Goal: Communication & Community: Answer question/provide support

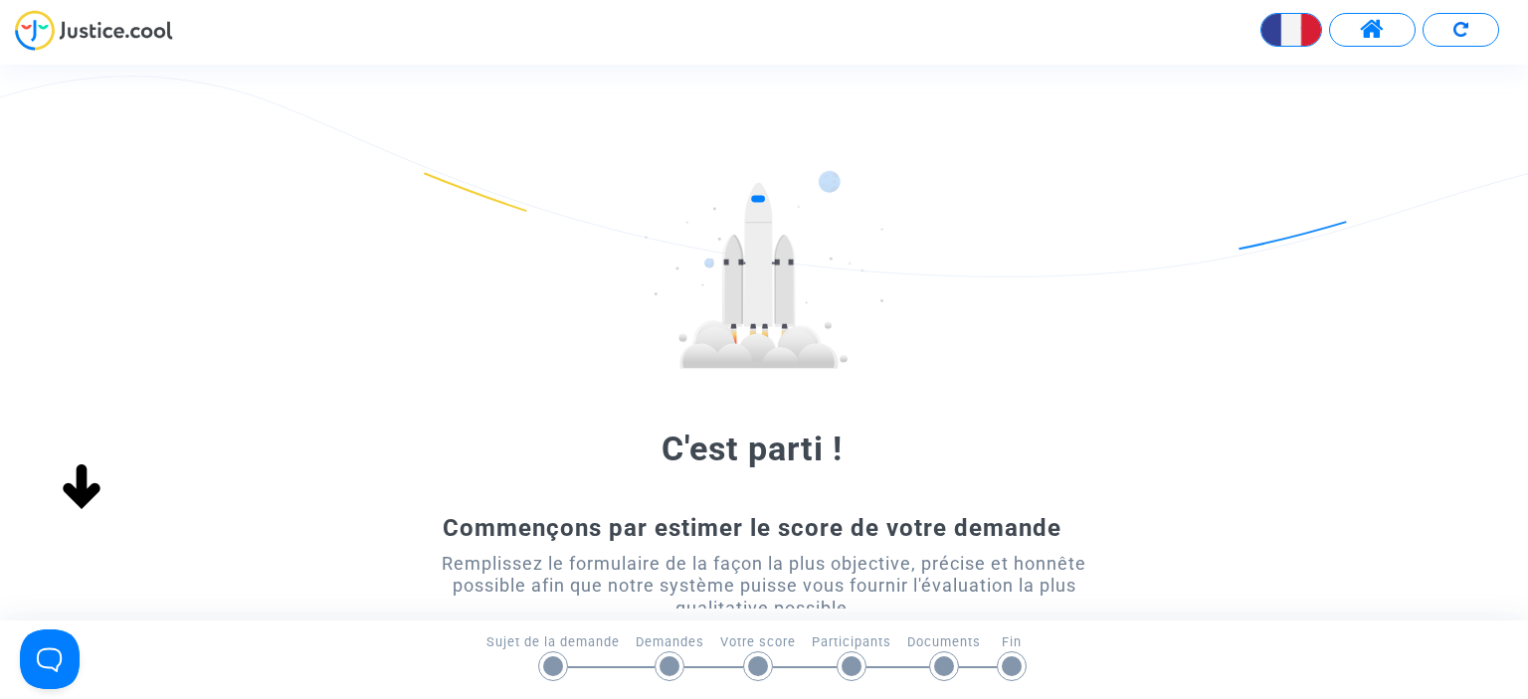
click at [1371, 41] on span at bounding box center [1372, 30] width 25 height 26
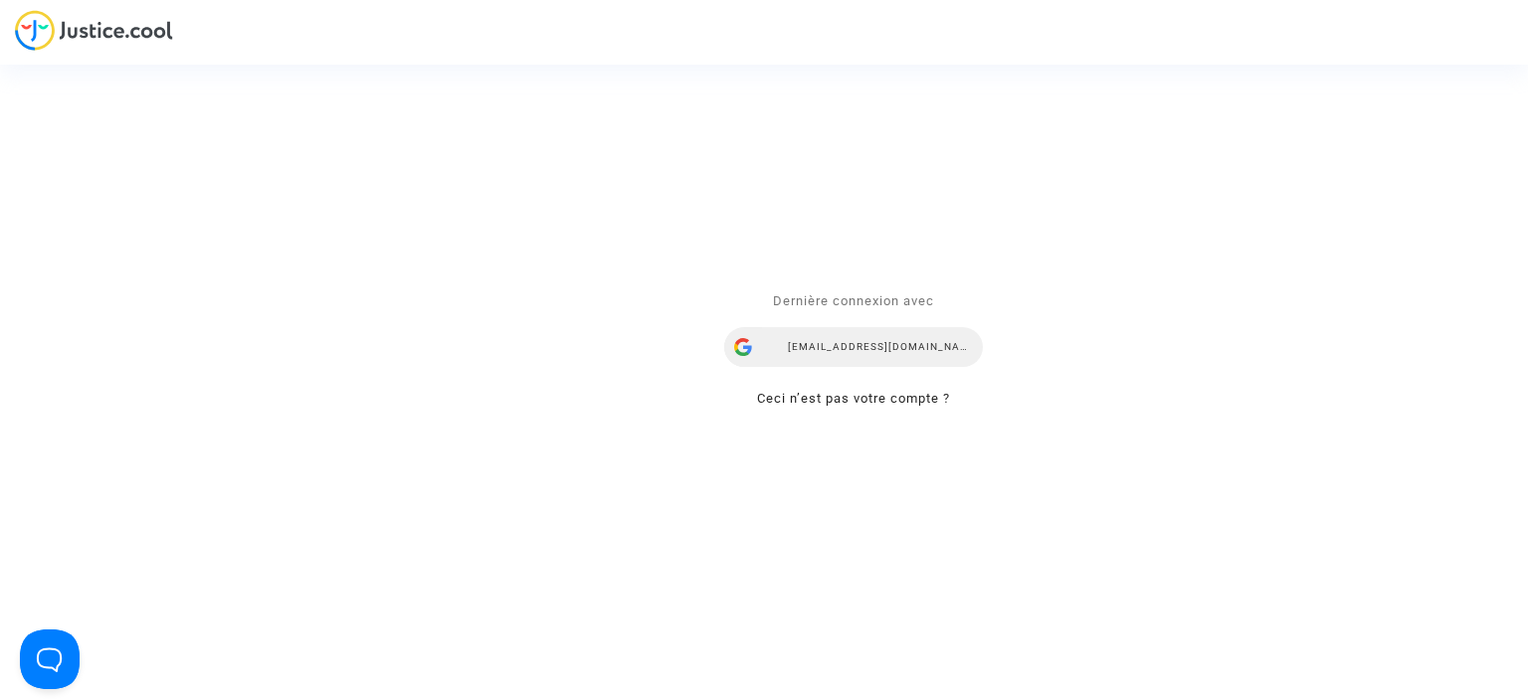
click at [846, 354] on div "skfares@gmail.com" at bounding box center [853, 347] width 259 height 40
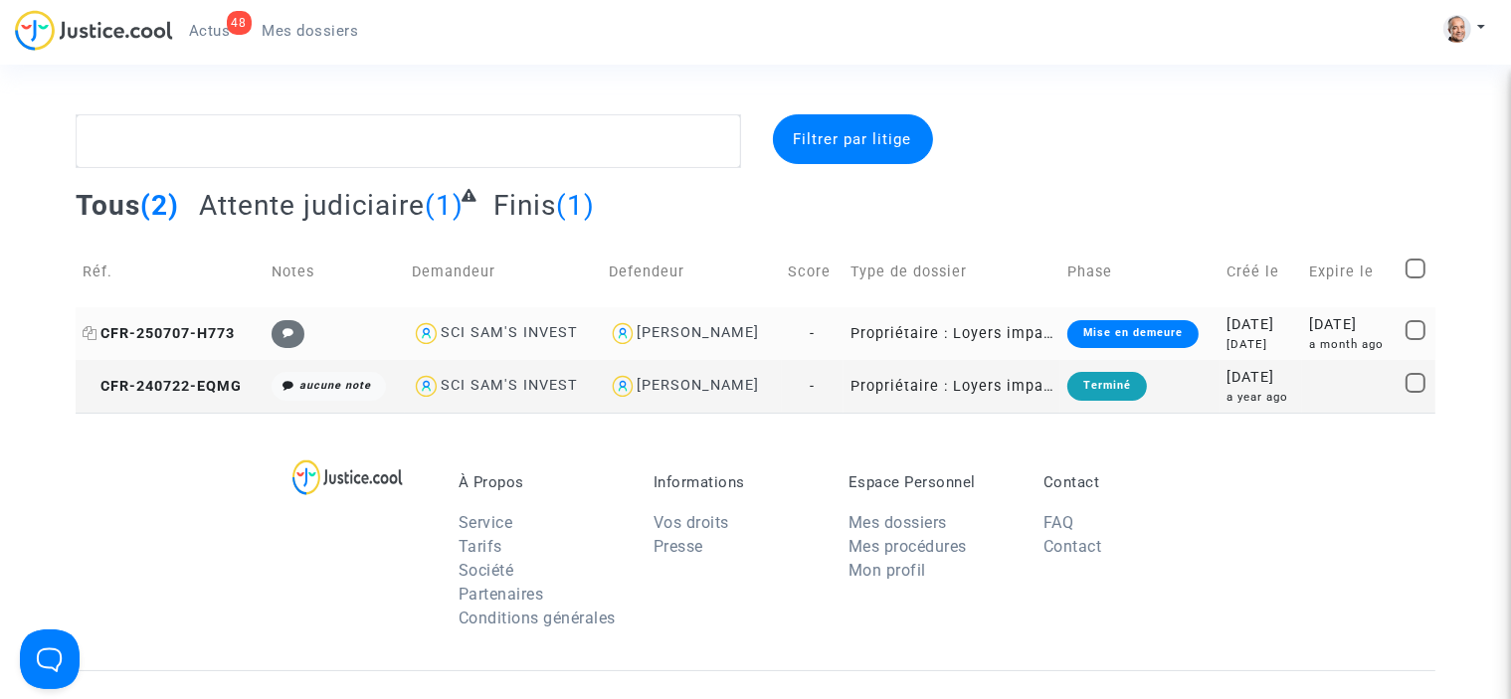
click at [205, 325] on span "CFR-250707-H773" at bounding box center [159, 333] width 152 height 17
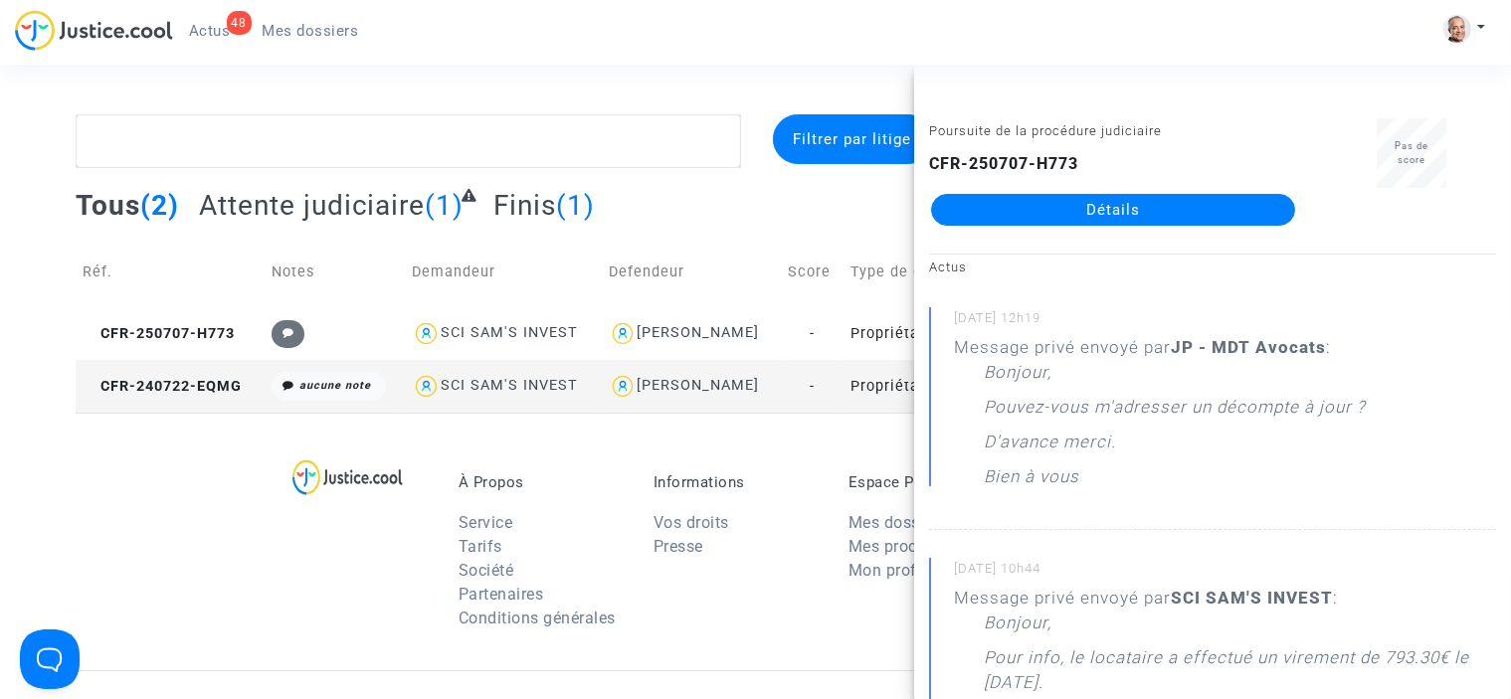
click at [1035, 206] on link "Détails" at bounding box center [1113, 210] width 364 height 32
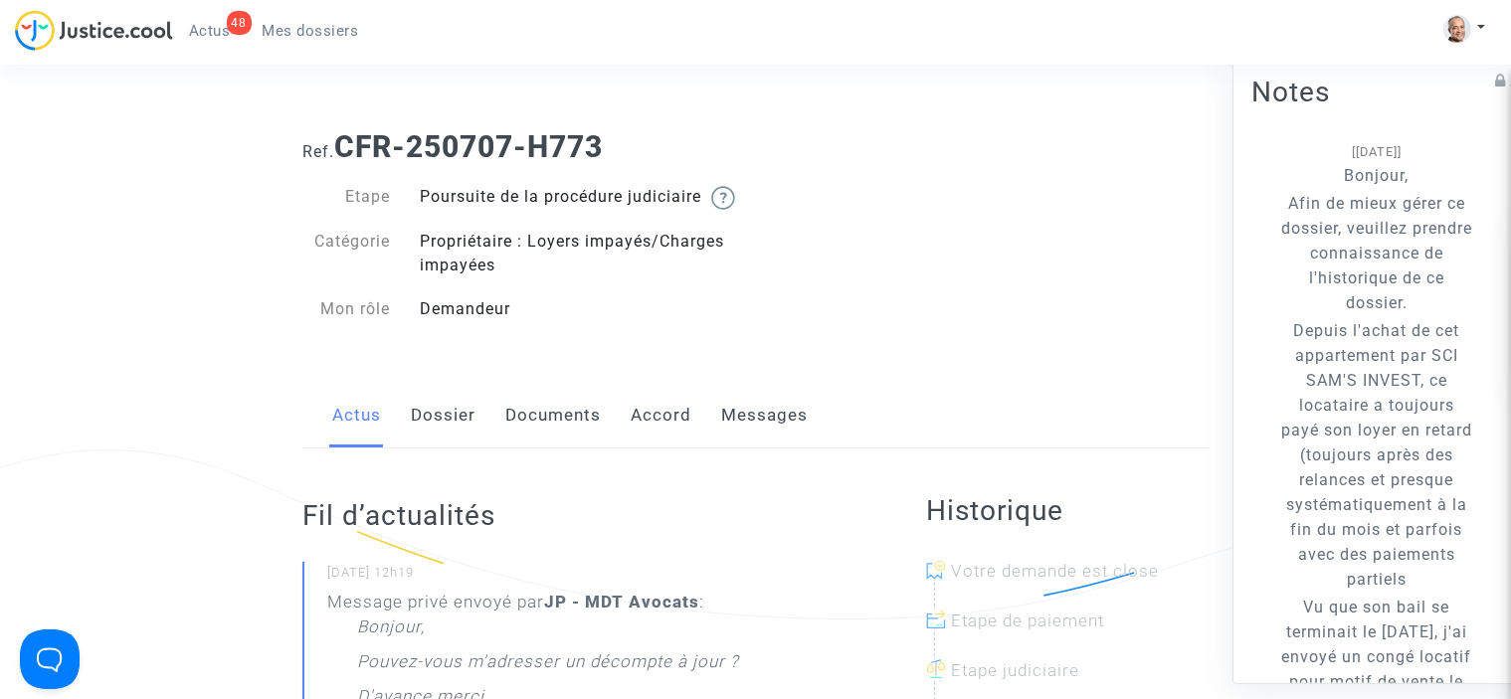
click at [772, 437] on link "Messages" at bounding box center [764, 416] width 87 height 66
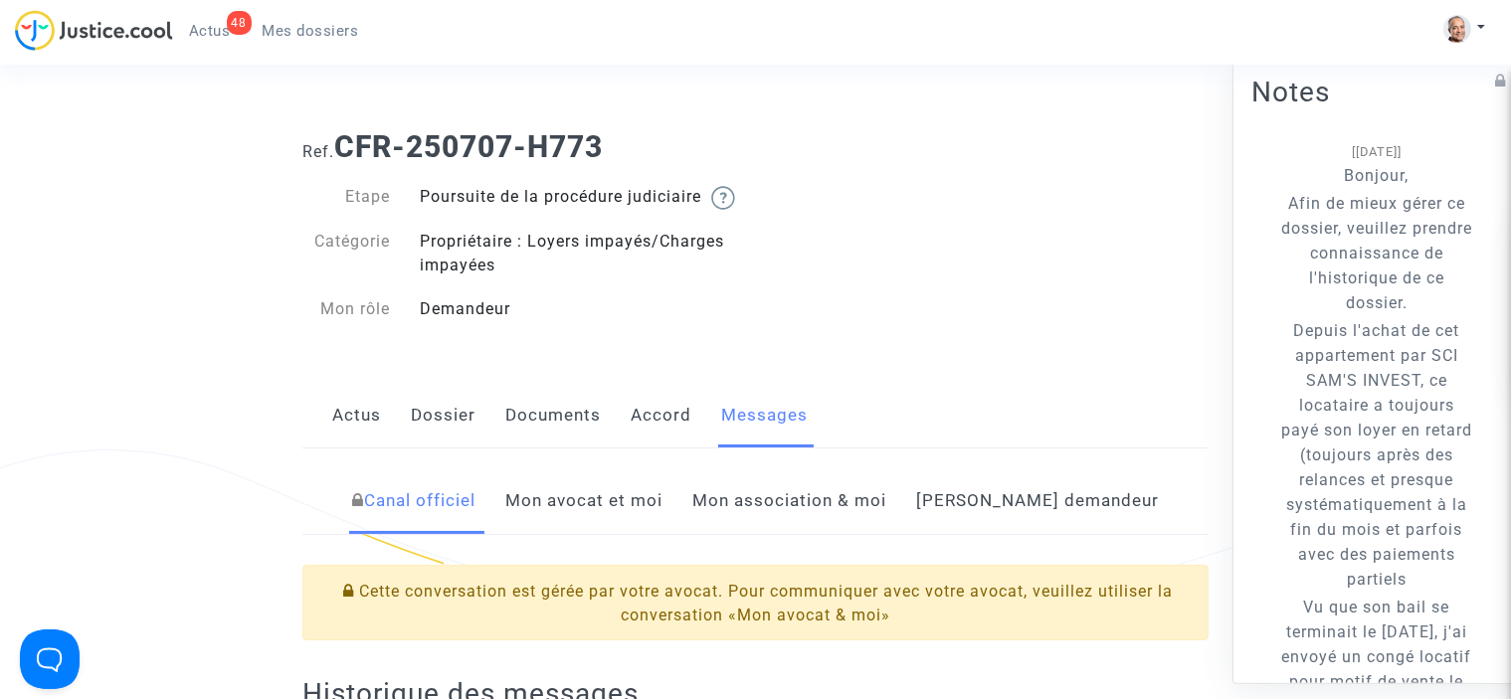
click at [662, 519] on link "Mon avocat et moi" at bounding box center [583, 501] width 157 height 66
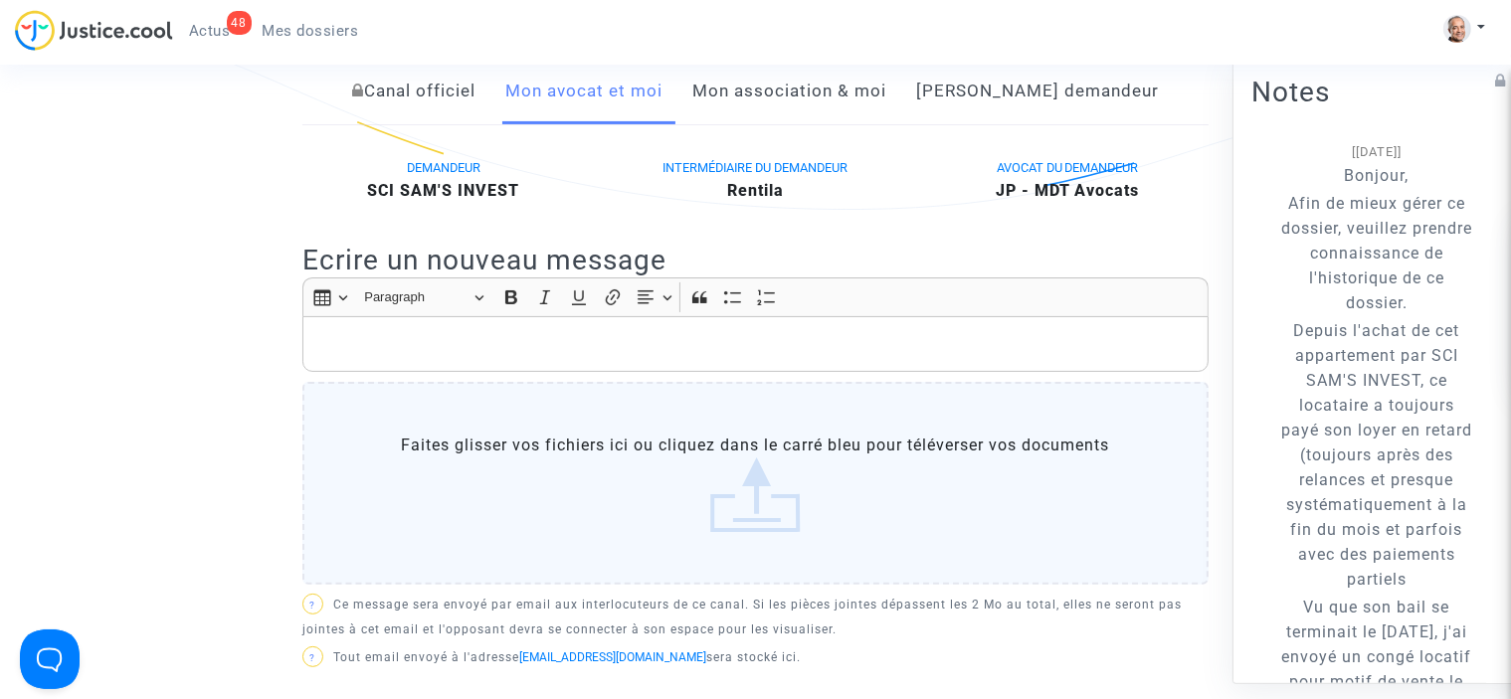
scroll to position [438, 0]
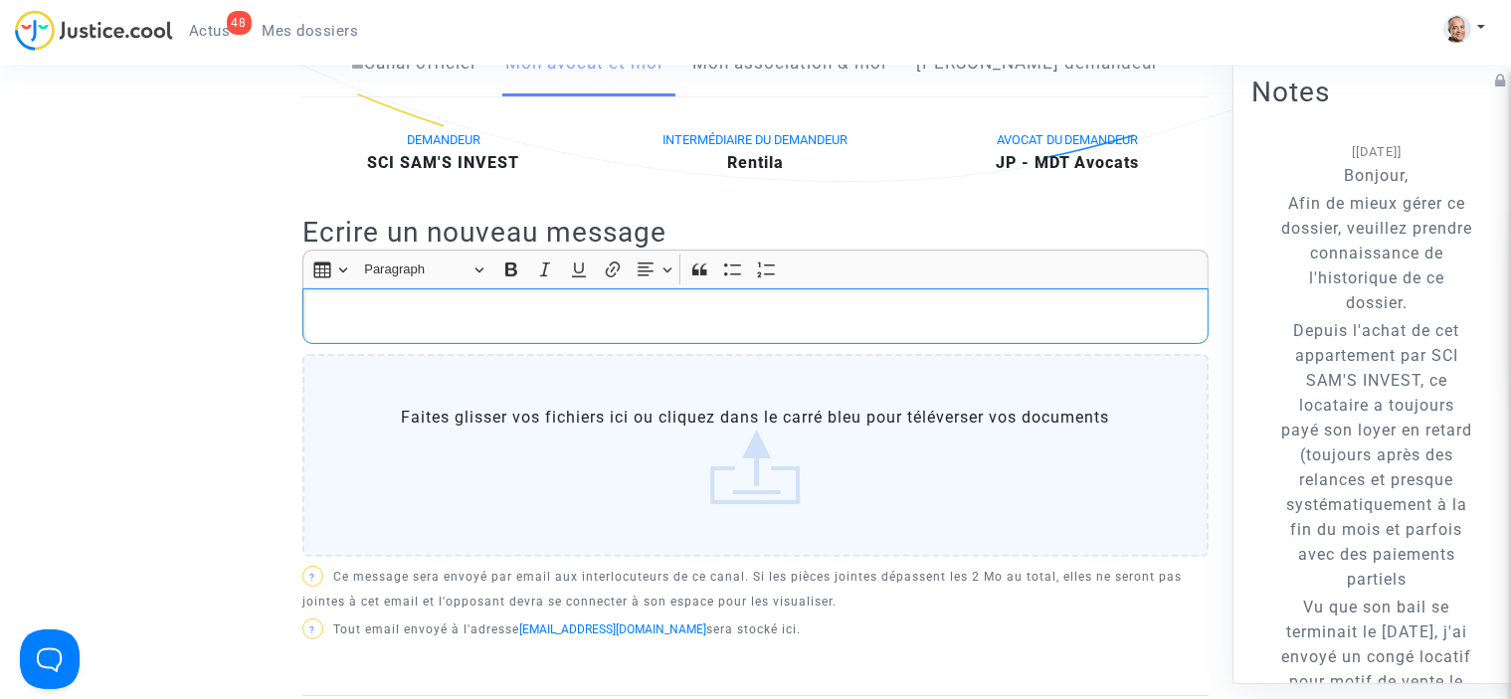
click at [1123, 318] on div "Rich Text Editor, main" at bounding box center [755, 316] width 906 height 56
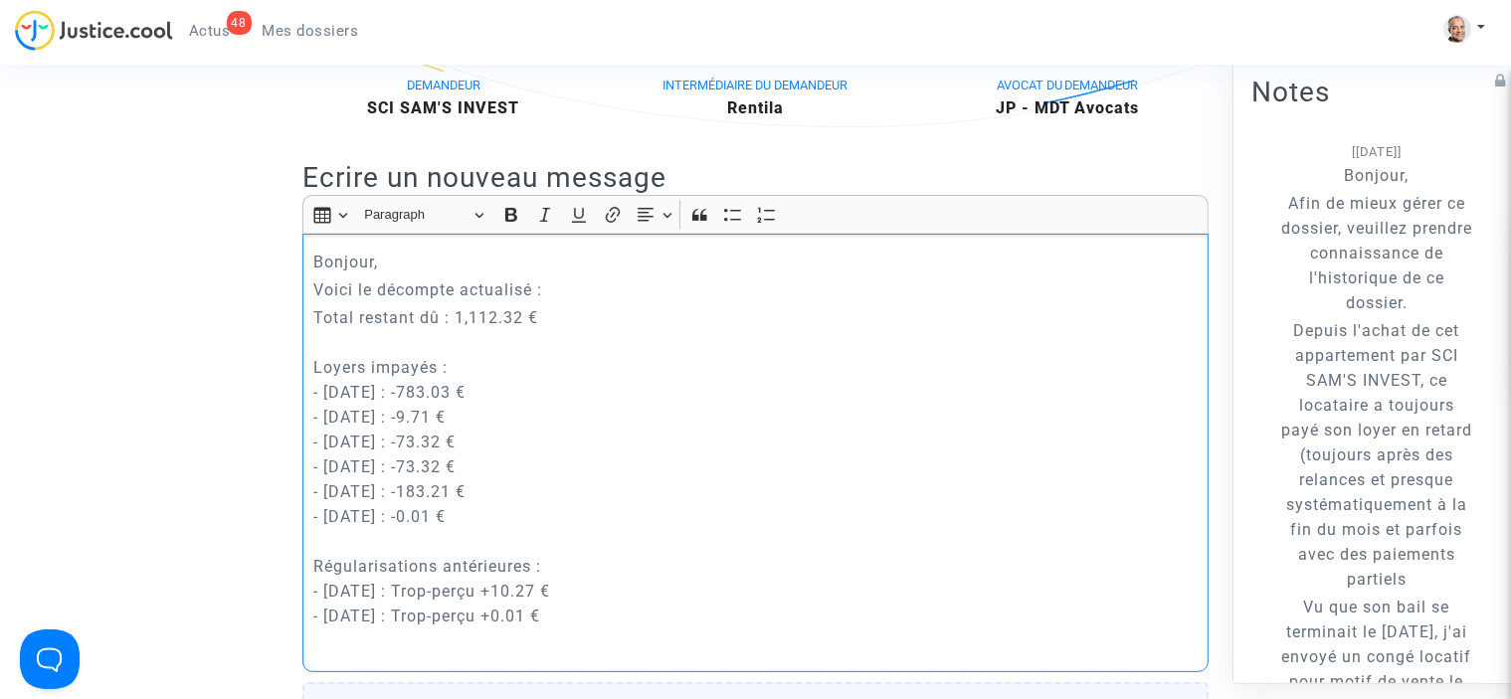
scroll to position [520, 0]
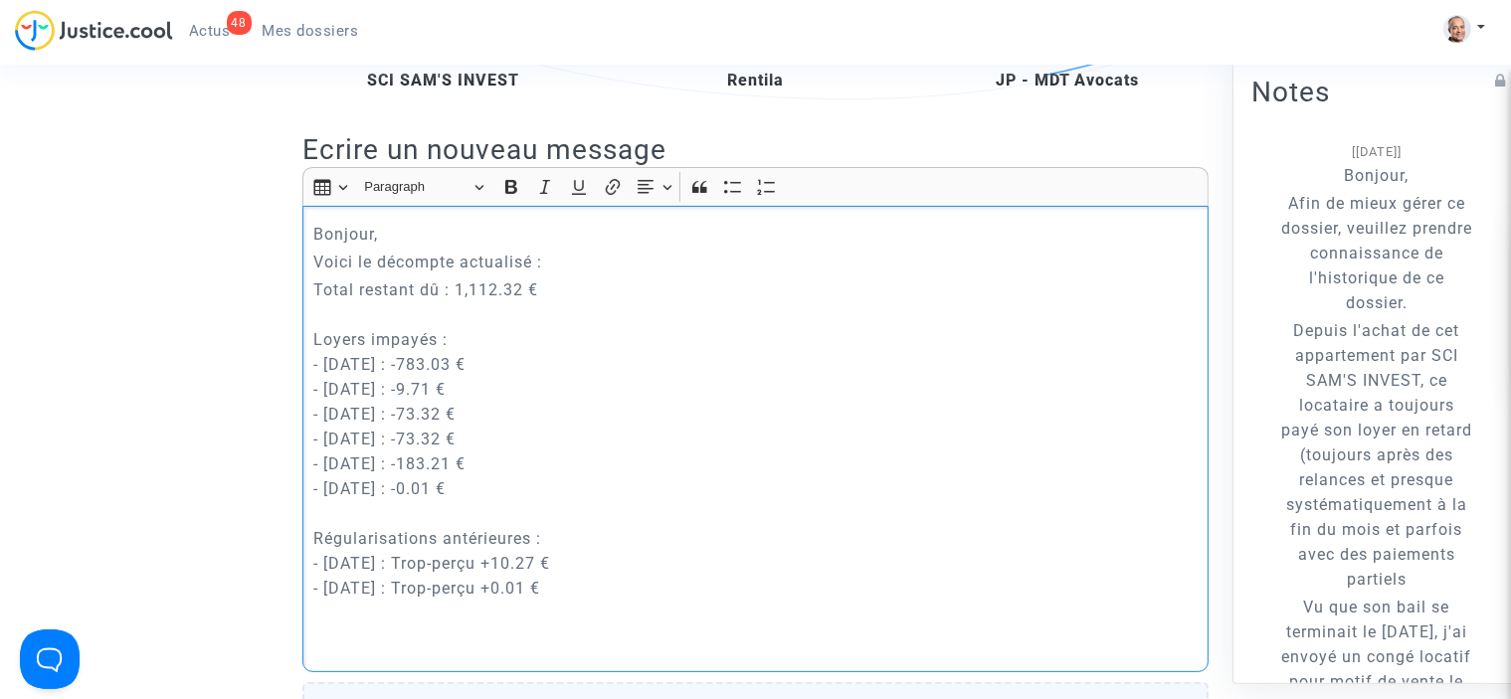
click at [533, 275] on p "Voici le décompte actualisé :" at bounding box center [755, 262] width 885 height 25
click at [836, 422] on p "Total restant dû : 1,112.32 € Loyers impayés : - [DATE] : -783.03 € - [DATE] : …" at bounding box center [755, 438] width 885 height 323
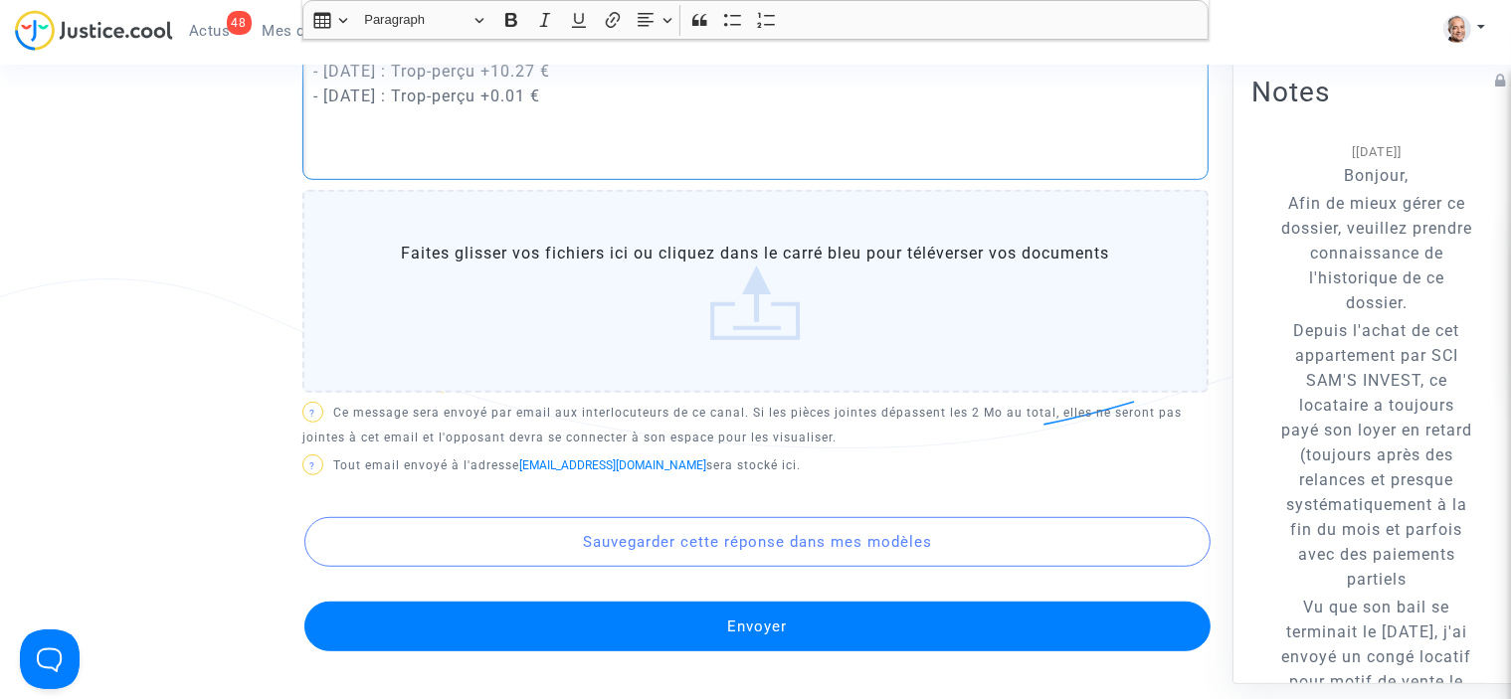
scroll to position [1029, 0]
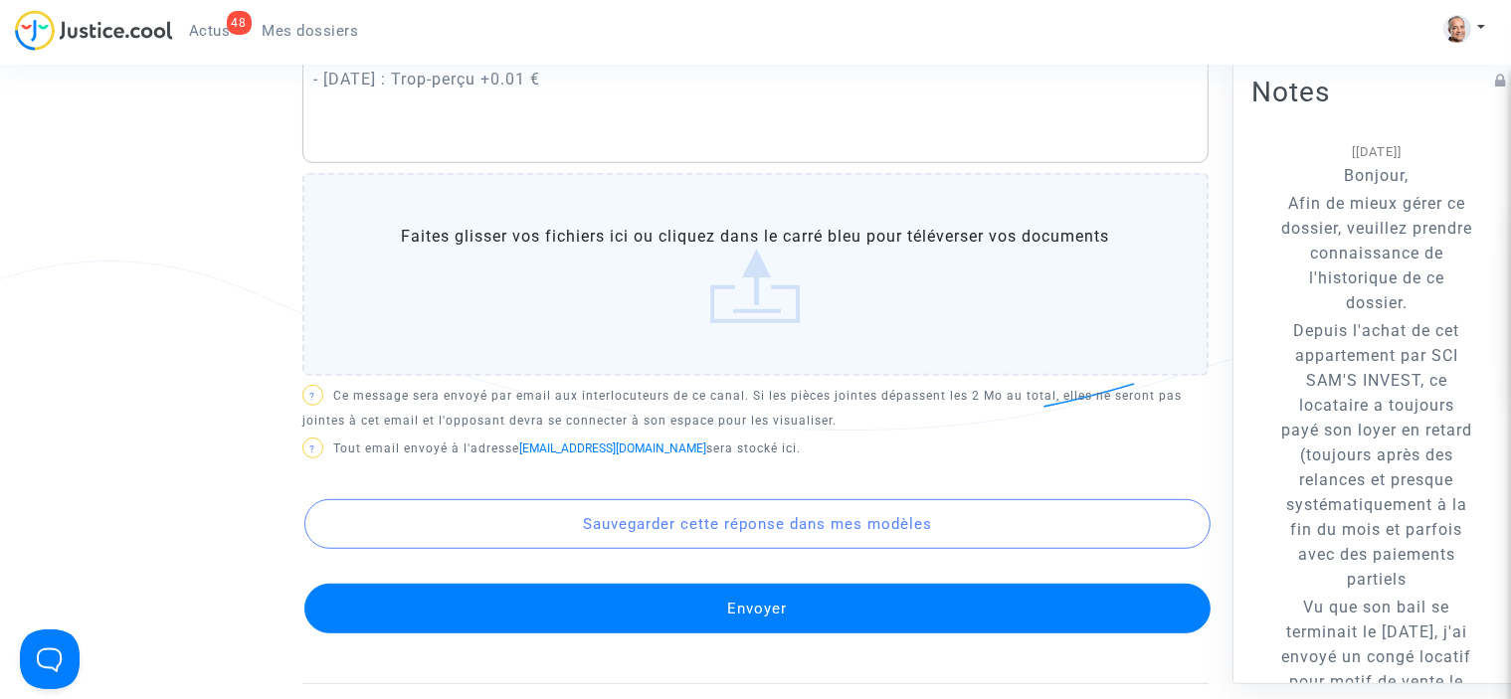
click at [1012, 634] on button "Envoyer" at bounding box center [757, 609] width 906 height 50
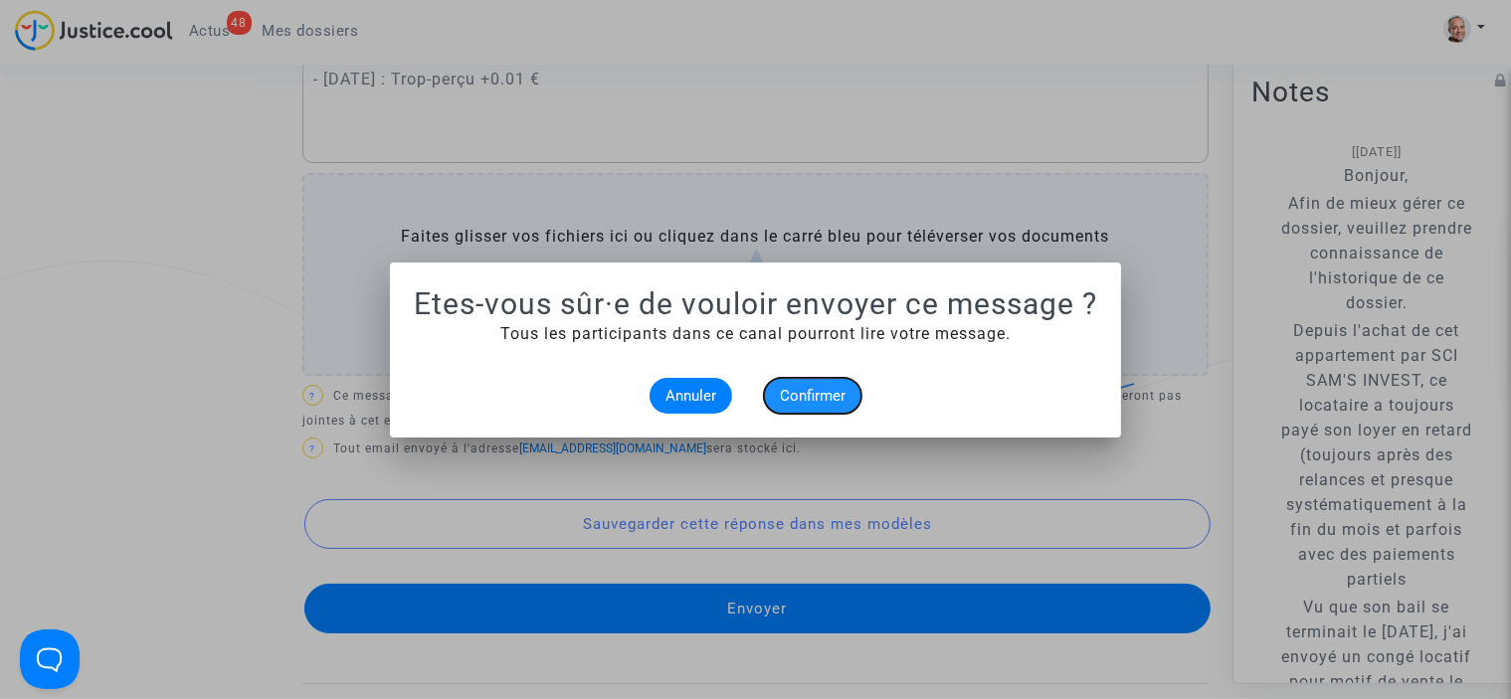
click at [808, 395] on span "Confirmer" at bounding box center [813, 396] width 66 height 18
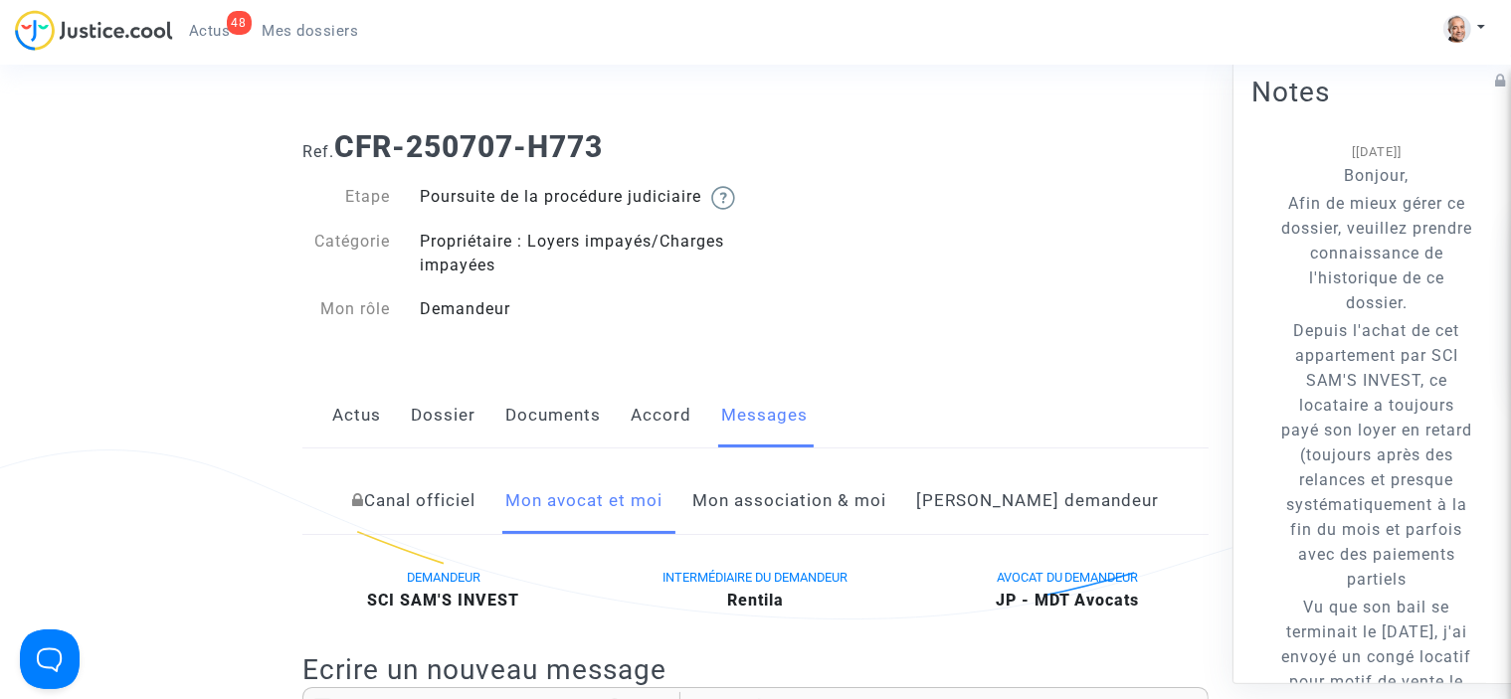
scroll to position [1029, 0]
